Goal: Task Accomplishment & Management: Use online tool/utility

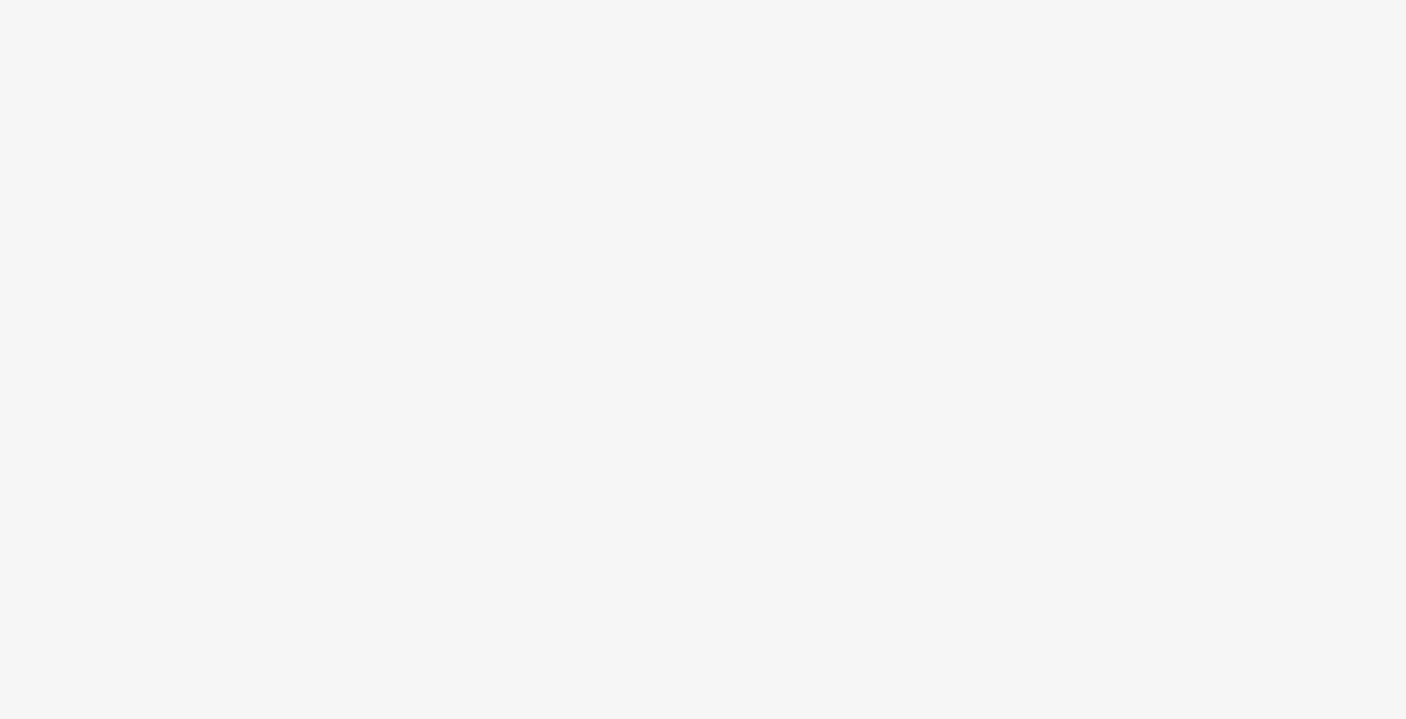
click at [568, 193] on body at bounding box center [703, 359] width 1406 height 719
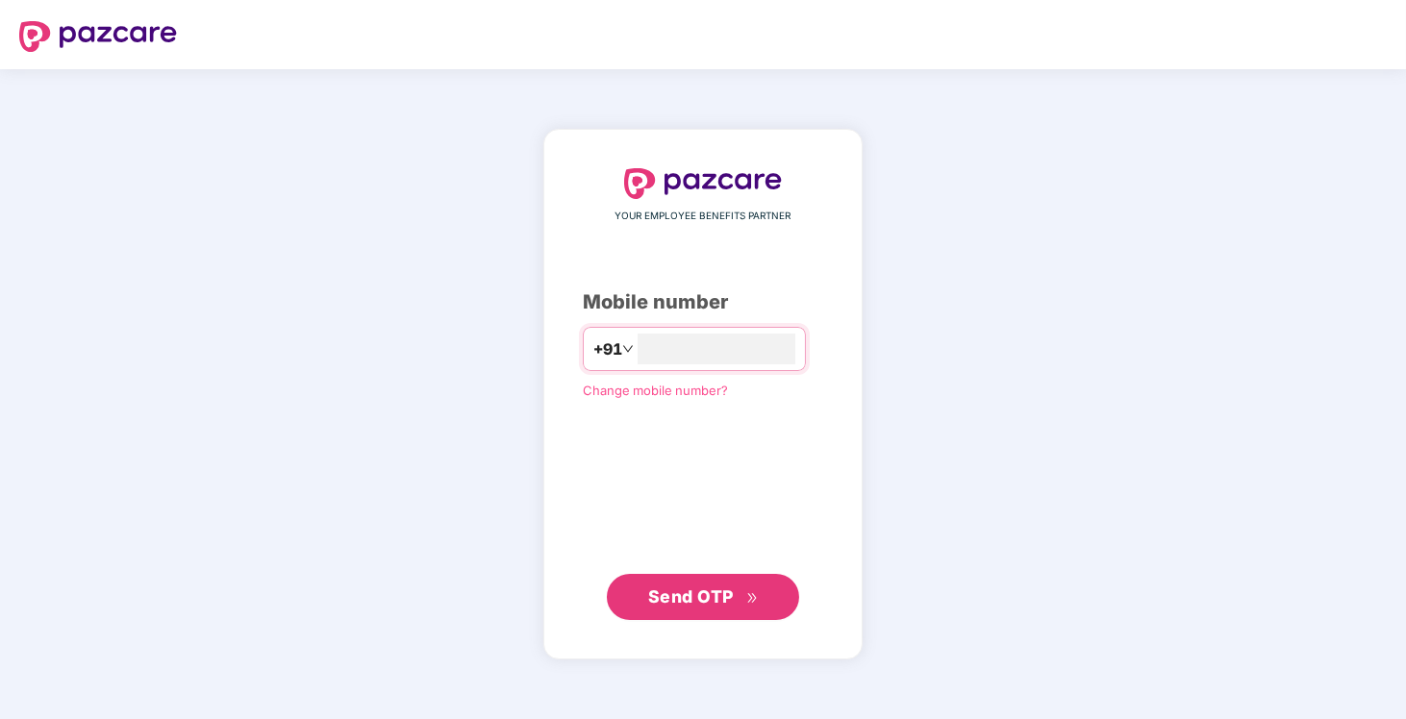
type input "**********"
click at [726, 597] on span "Send OTP" at bounding box center [691, 596] width 86 height 20
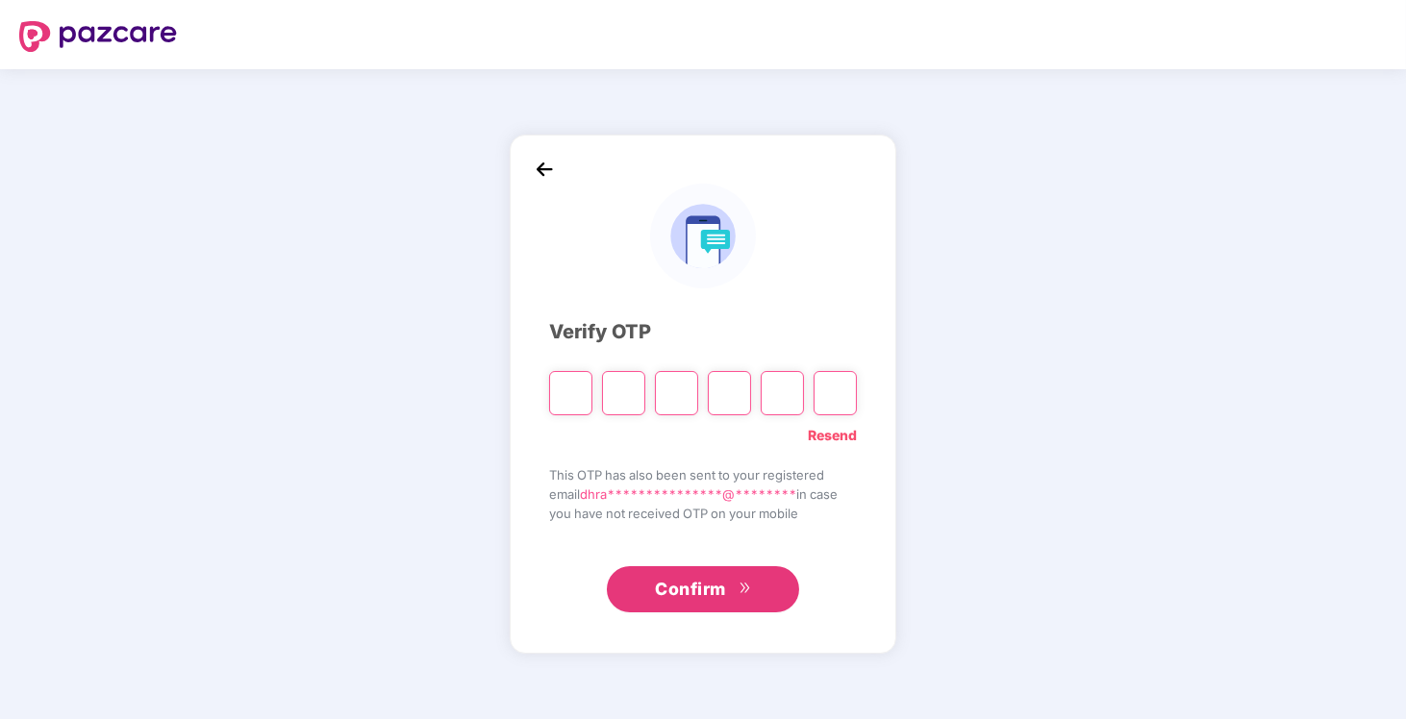
type input "*"
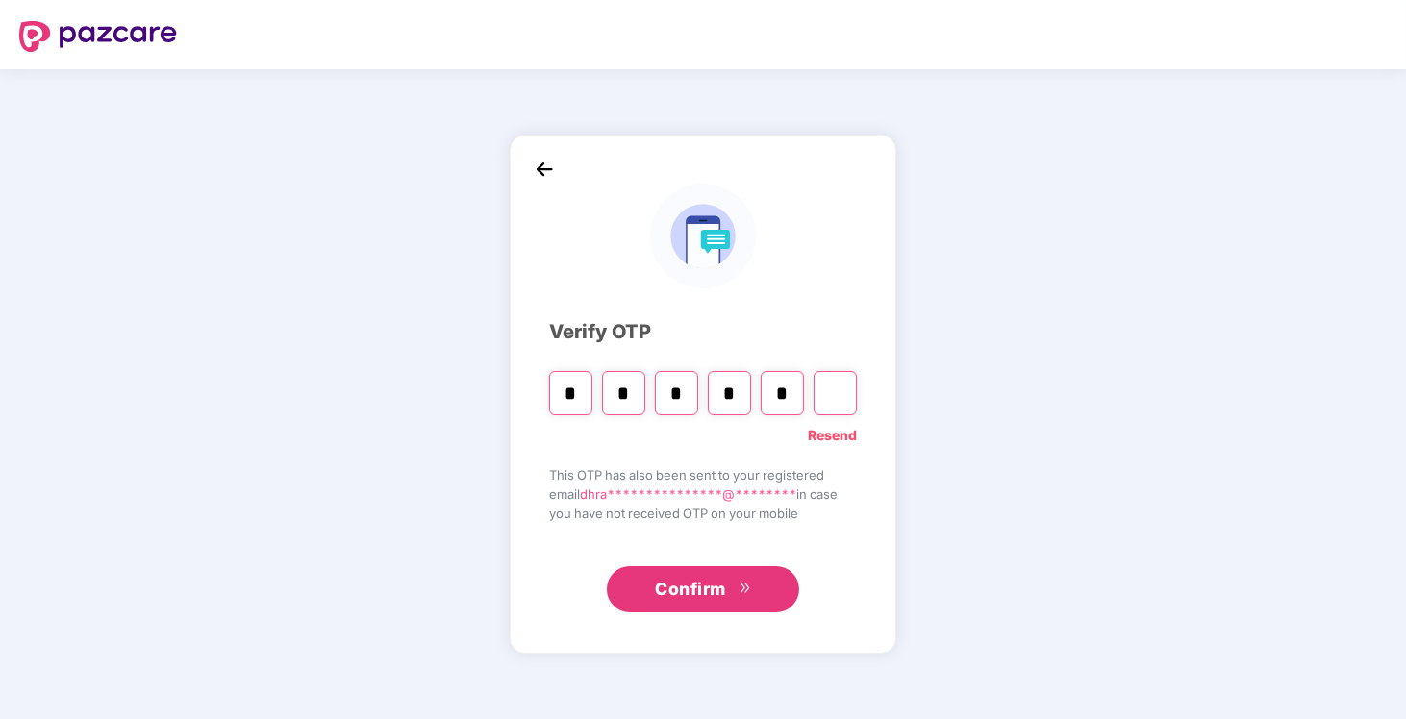
type input "*"
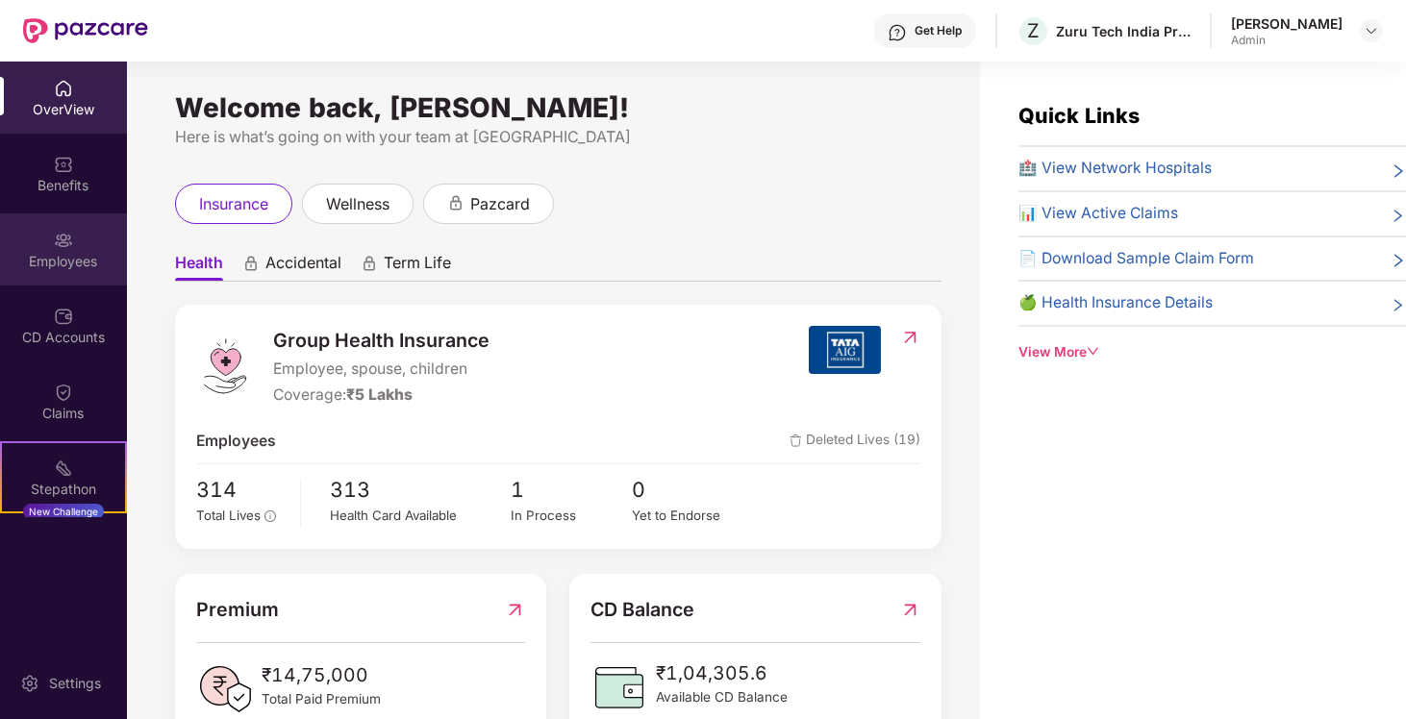
click at [92, 259] on div "Employees" at bounding box center [63, 261] width 127 height 19
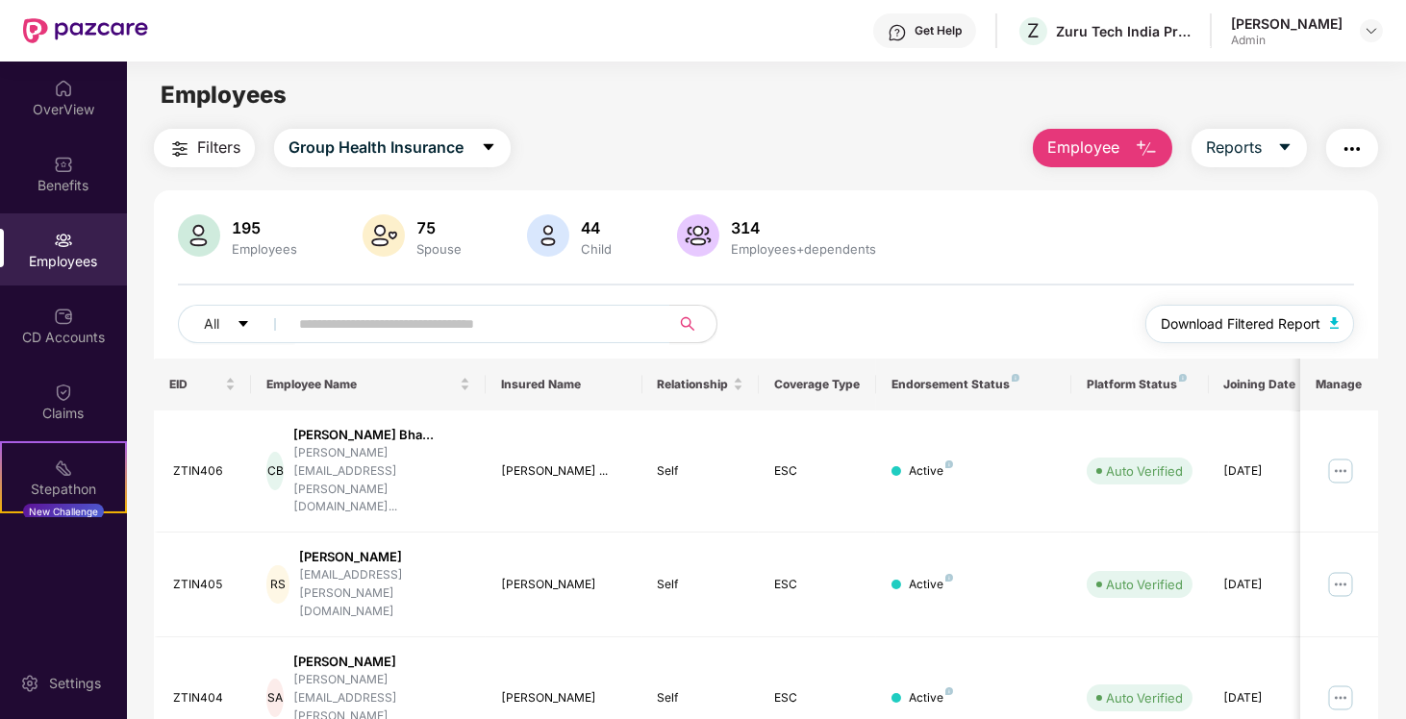
click at [1249, 336] on button "Download Filtered Report" at bounding box center [1250, 324] width 210 height 38
